Goal: Task Accomplishment & Management: Use online tool/utility

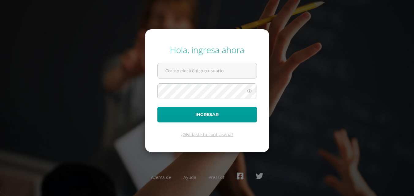
type input "[EMAIL_ADDRESS][DOMAIN_NAME]"
click at [250, 93] on icon at bounding box center [249, 91] width 8 height 7
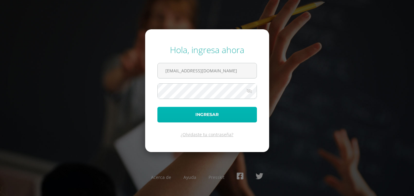
click at [187, 115] on button "Ingresar" at bounding box center [206, 115] width 99 height 16
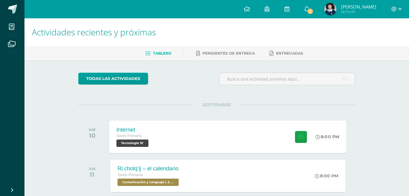
click at [168, 147] on div "Internet Sexto Primaria Tecnología 'B' 8:00 PM Internet Tecnología" at bounding box center [228, 137] width 238 height 33
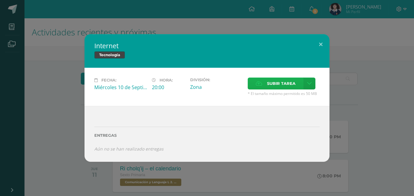
click at [286, 86] on span "Subir tarea" at bounding box center [281, 83] width 28 height 11
click at [0, 0] on input "Subir tarea" at bounding box center [0, 0] width 0 height 0
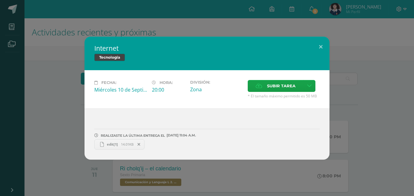
click at [341, 46] on div "Internet Tecnología Fecha: Miércoles 10 de Septiembre Hora: 20:00 División: Zon…" at bounding box center [206, 98] width 409 height 123
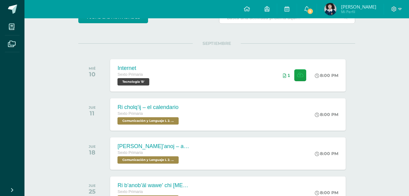
scroll to position [61, 0]
